Goal: Check status: Check status

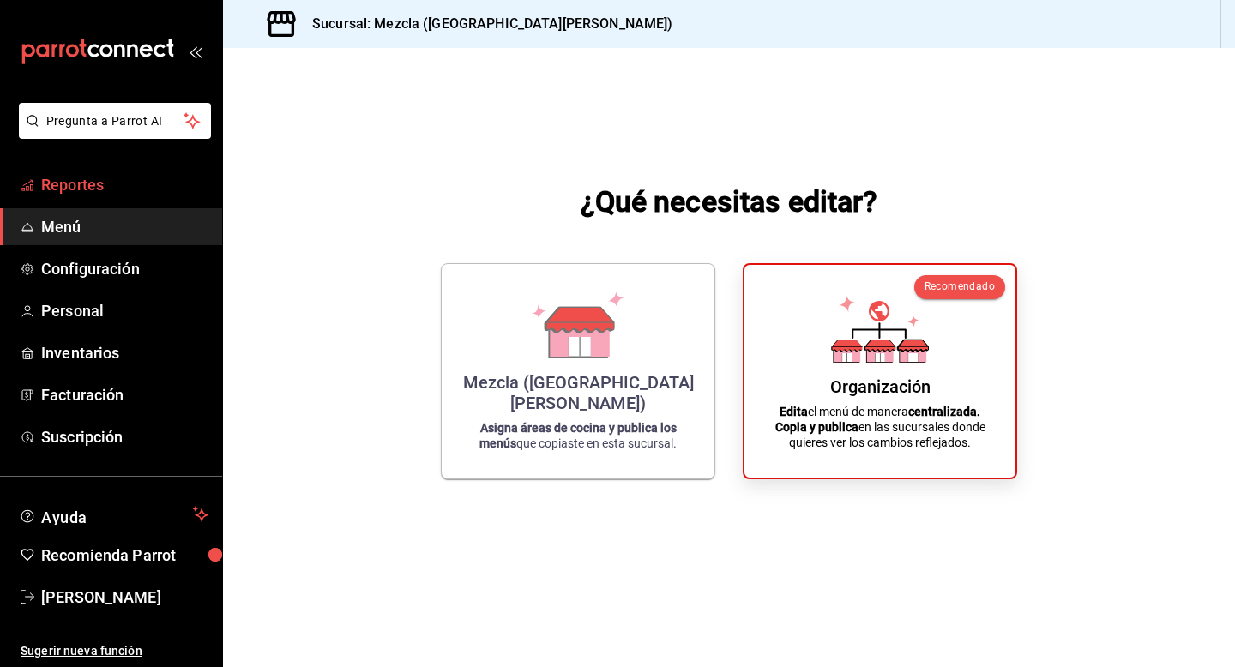
click at [121, 178] on span "Reportes" at bounding box center [124, 184] width 167 height 23
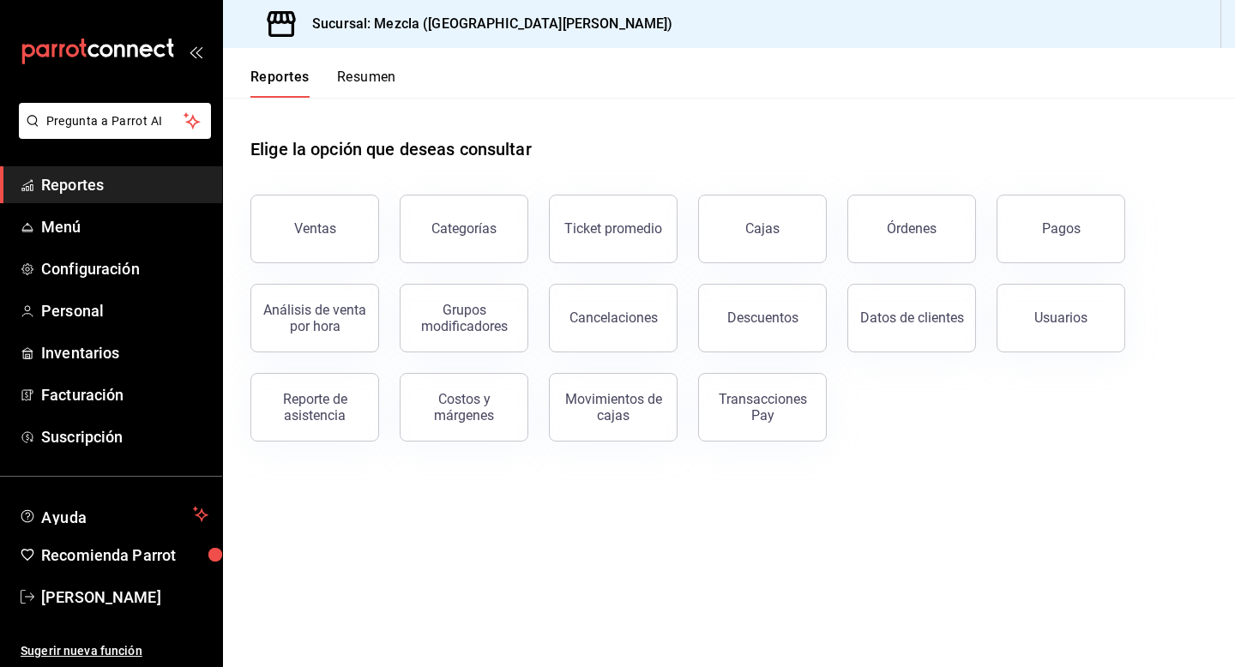
click at [125, 177] on span "Reportes" at bounding box center [124, 184] width 167 height 23
click at [93, 180] on span "Reportes" at bounding box center [124, 184] width 167 height 23
click at [97, 183] on span "Reportes" at bounding box center [124, 184] width 167 height 23
click at [742, 201] on button "Cajas" at bounding box center [762, 229] width 129 height 69
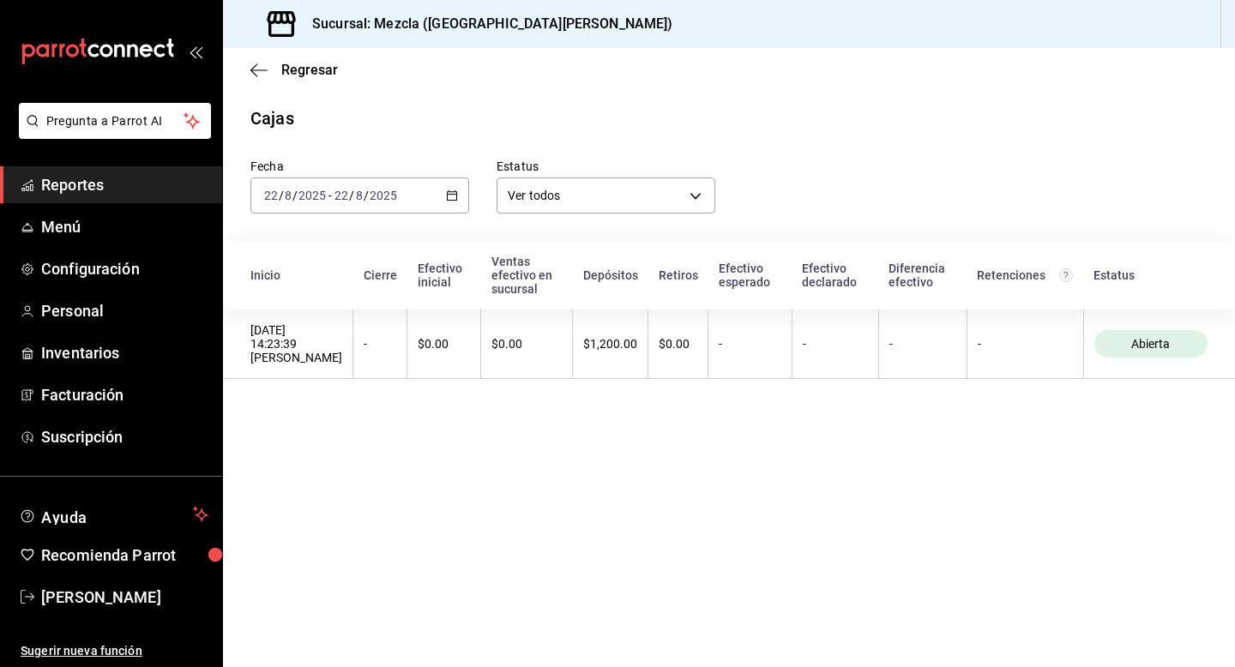
click at [428, 195] on div "[DATE] [DATE] - [DATE] [DATE]" at bounding box center [359, 195] width 219 height 36
click at [371, 282] on span "Ayer" at bounding box center [331, 286] width 133 height 18
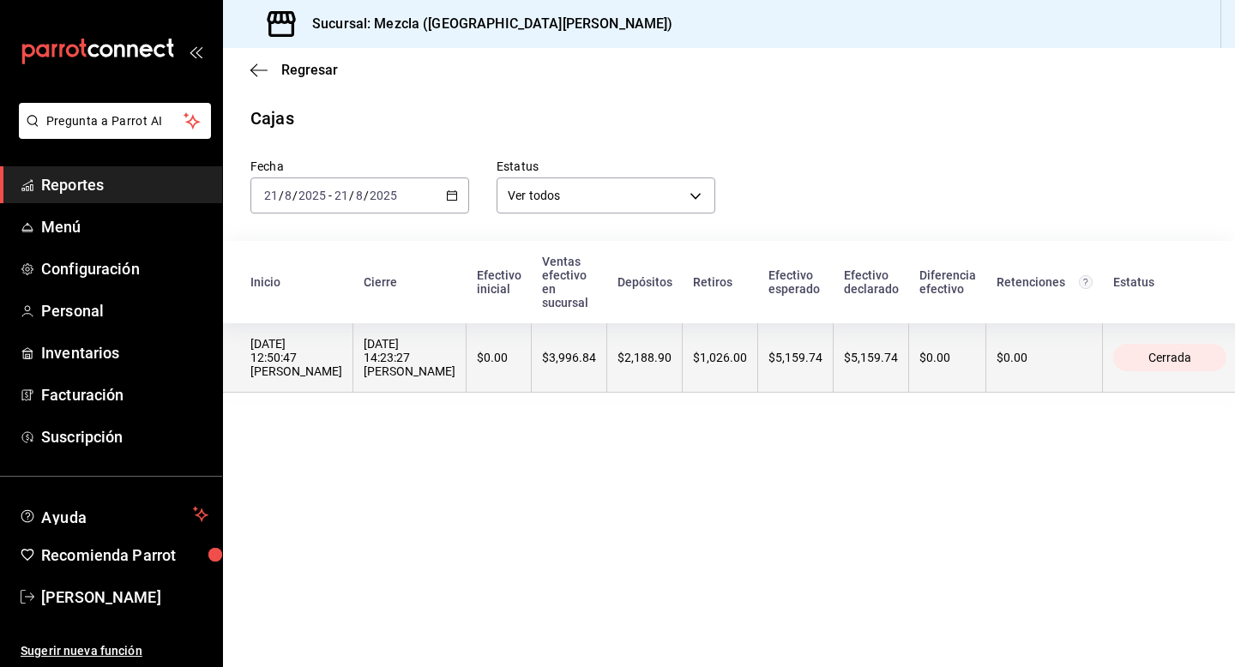
click at [607, 328] on th "$2,188.90" at bounding box center [644, 357] width 75 height 69
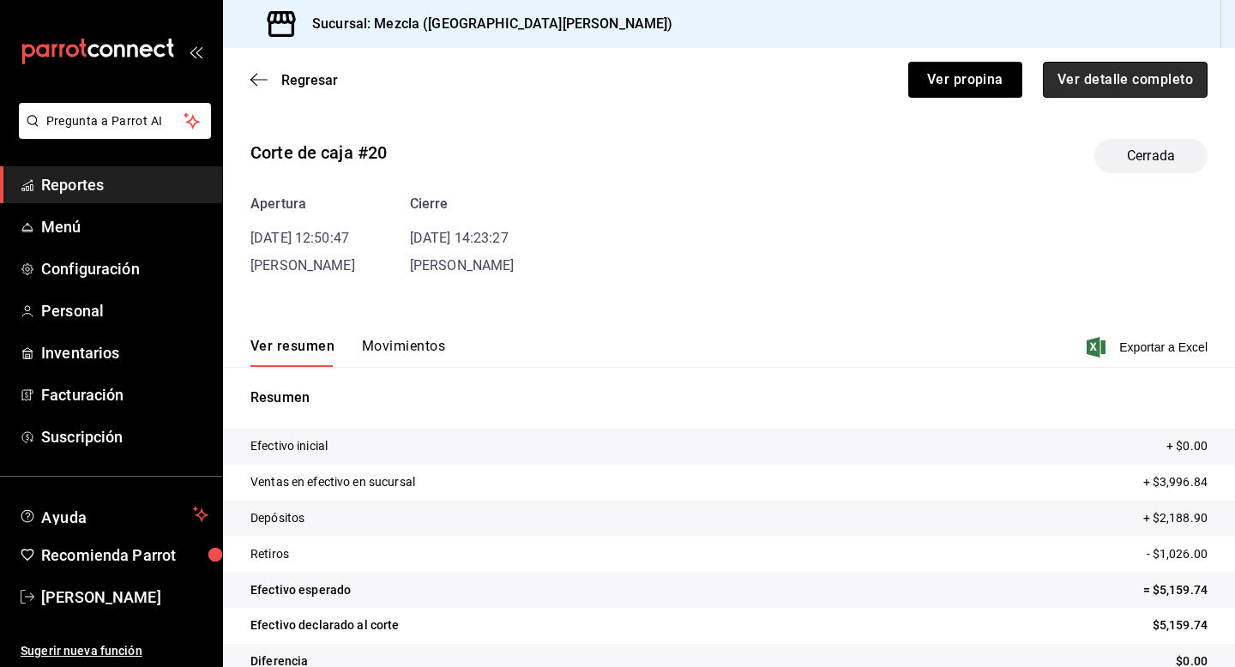
click at [1120, 93] on button "Ver detalle completo" at bounding box center [1125, 80] width 165 height 36
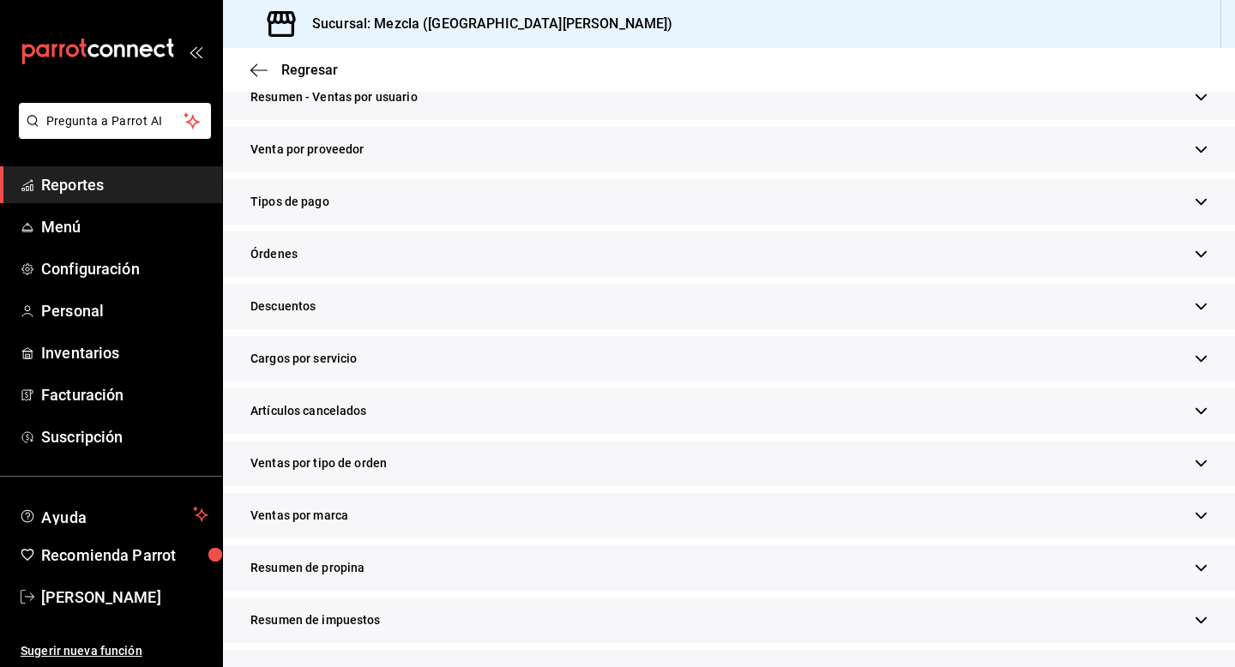
scroll to position [452, 0]
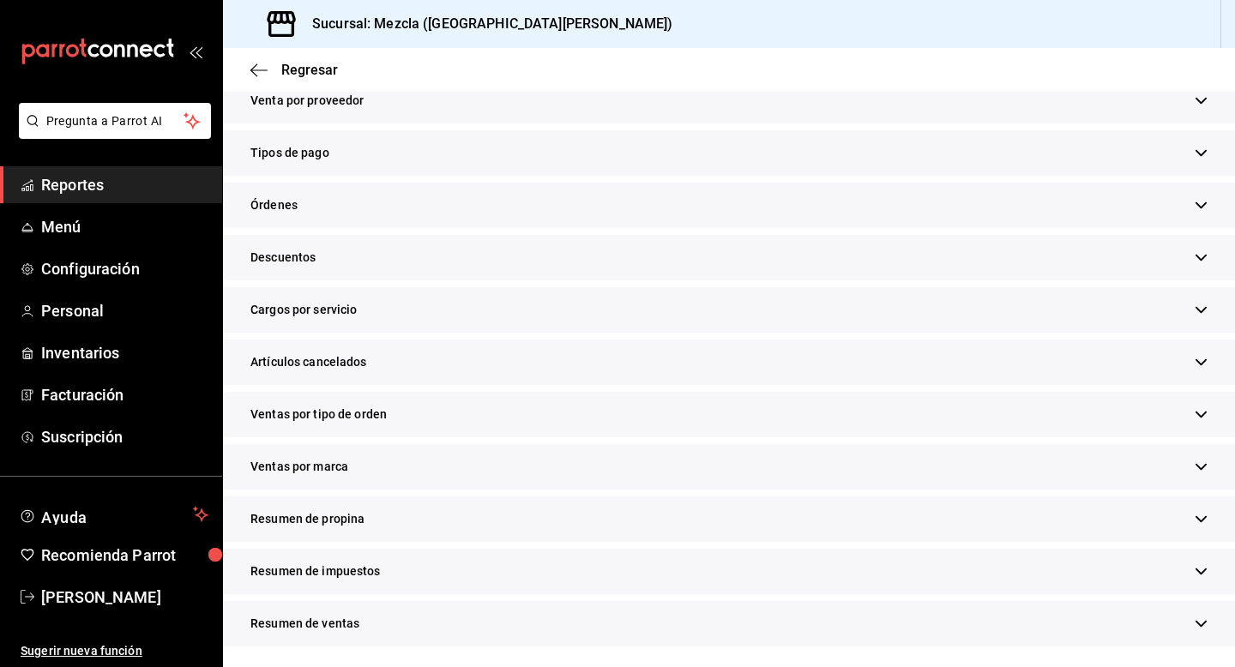
click at [386, 532] on div "Resumen de propina" at bounding box center [729, 518] width 1012 height 45
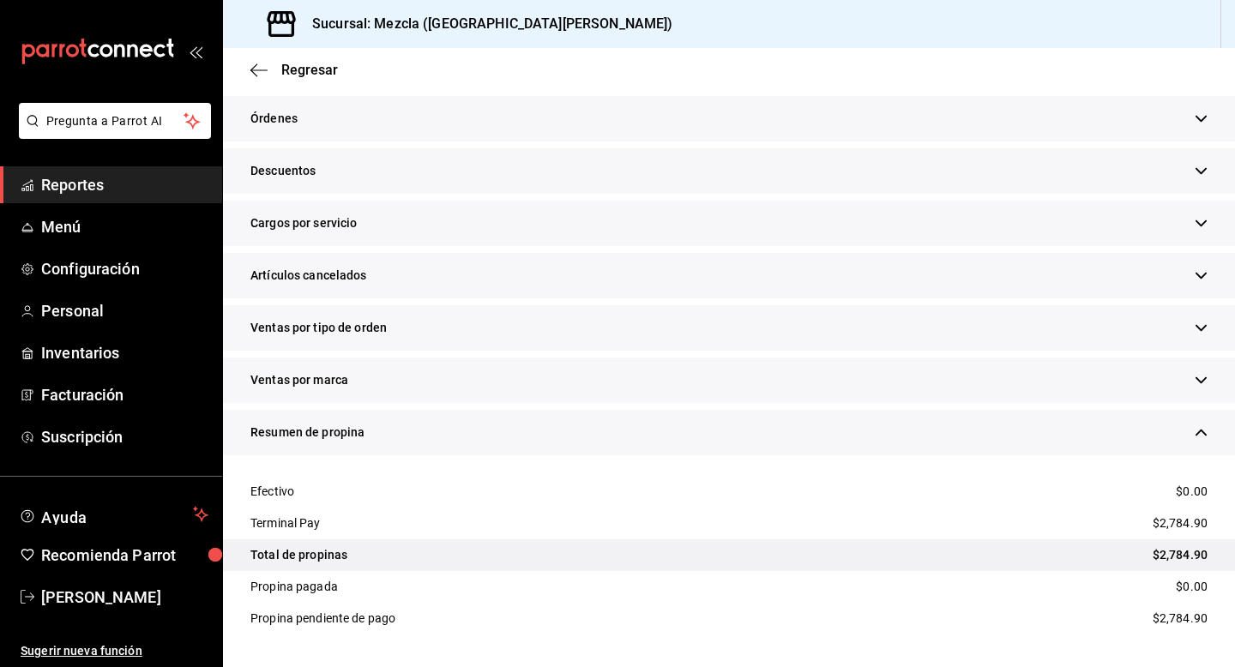
scroll to position [0, 0]
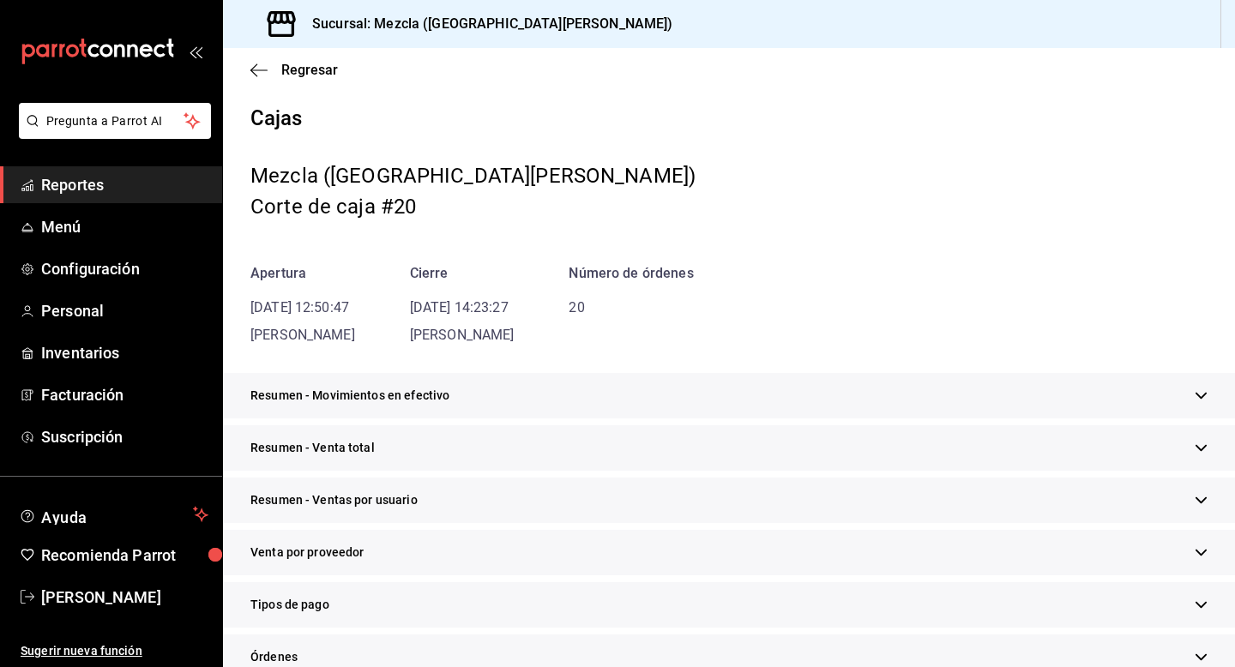
click at [244, 66] on div "Regresar" at bounding box center [729, 70] width 1012 height 44
click at [259, 80] on div "Regresar" at bounding box center [729, 70] width 1012 height 44
